Goal: Navigation & Orientation: Understand site structure

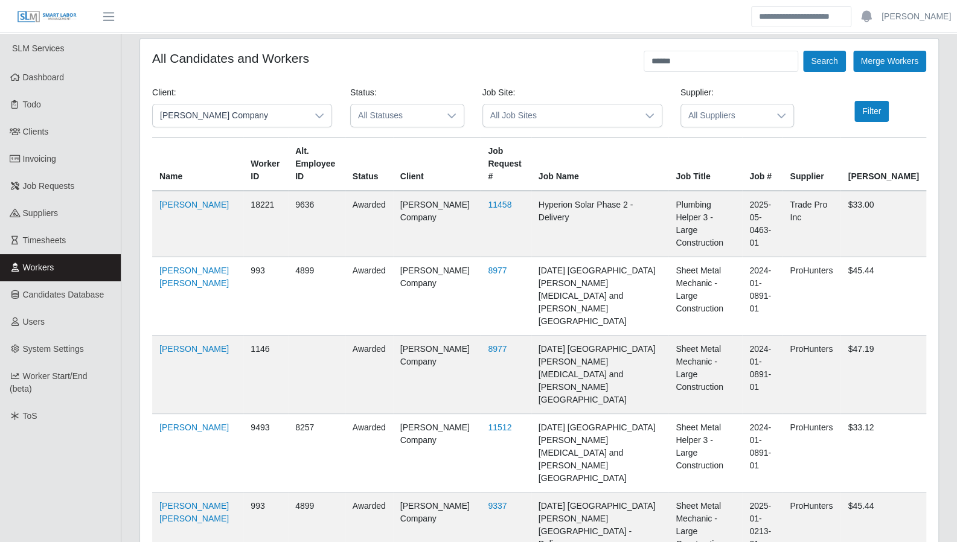
click at [69, 268] on link "Workers" at bounding box center [60, 267] width 121 height 27
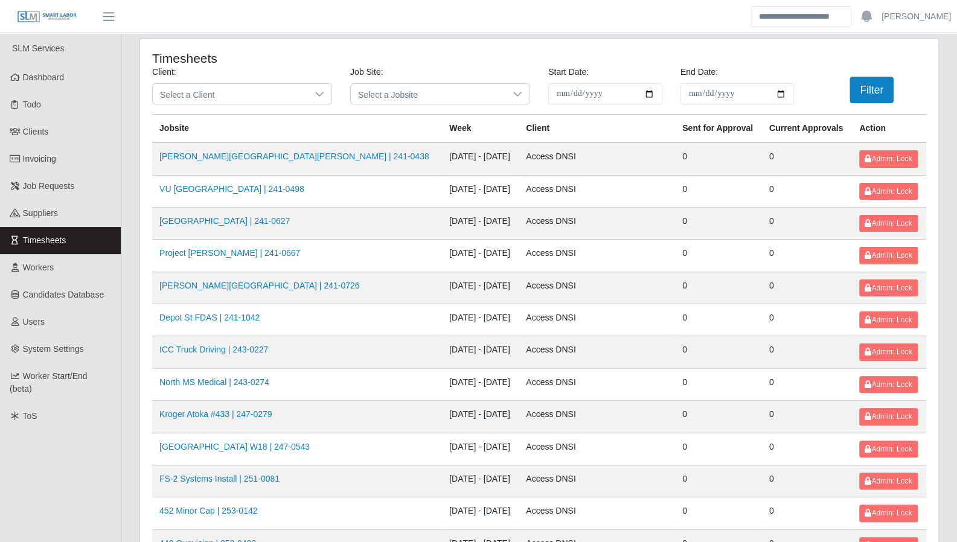
click at [82, 236] on link "Timesheets" at bounding box center [60, 240] width 121 height 27
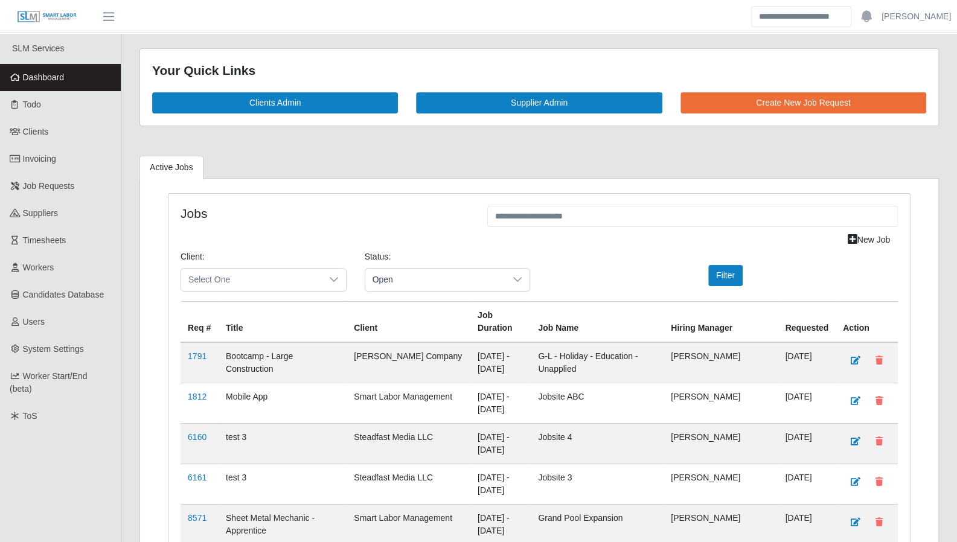
click at [80, 77] on link "Dashboard" at bounding box center [60, 77] width 121 height 27
click at [42, 75] on span "Dashboard" at bounding box center [44, 77] width 42 height 10
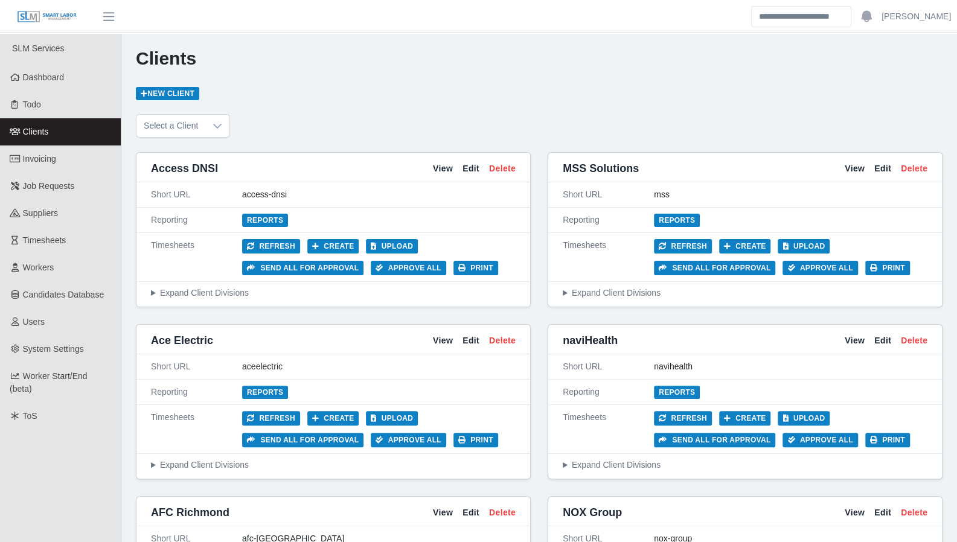
click at [68, 141] on link "Clients" at bounding box center [60, 131] width 121 height 27
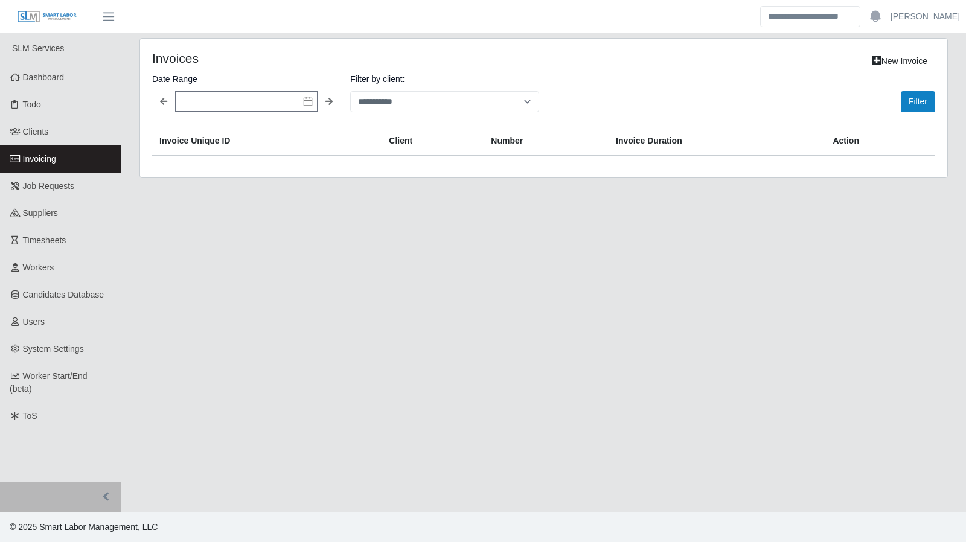
click at [94, 159] on link "Invoicing" at bounding box center [60, 159] width 121 height 27
